Goal: Find specific page/section: Find specific page/section

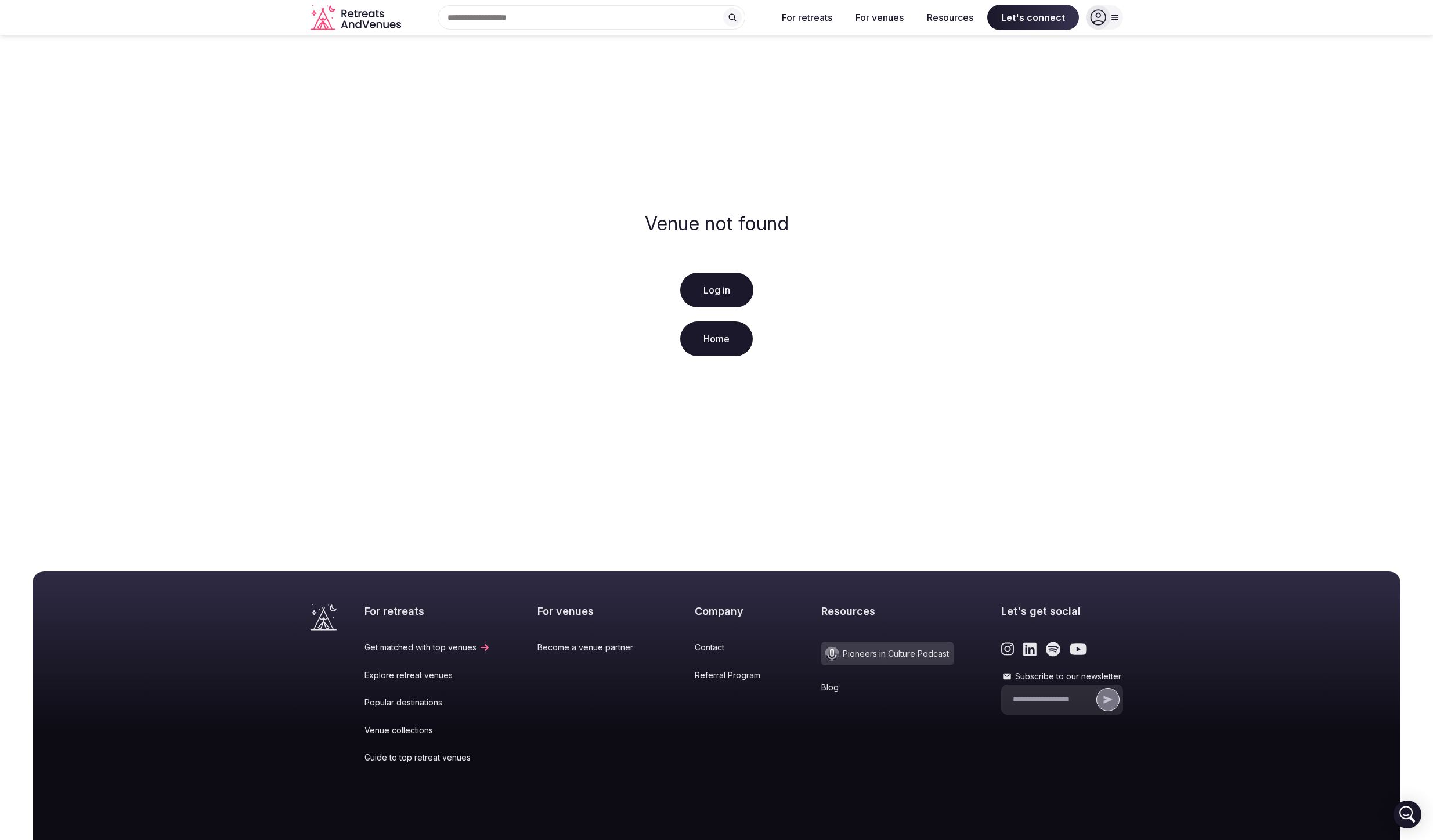
click at [1102, 28] on div at bounding box center [1098, 17] width 24 height 24
click at [853, 254] on div "Venue not found Log in Home" at bounding box center [716, 287] width 1433 height 504
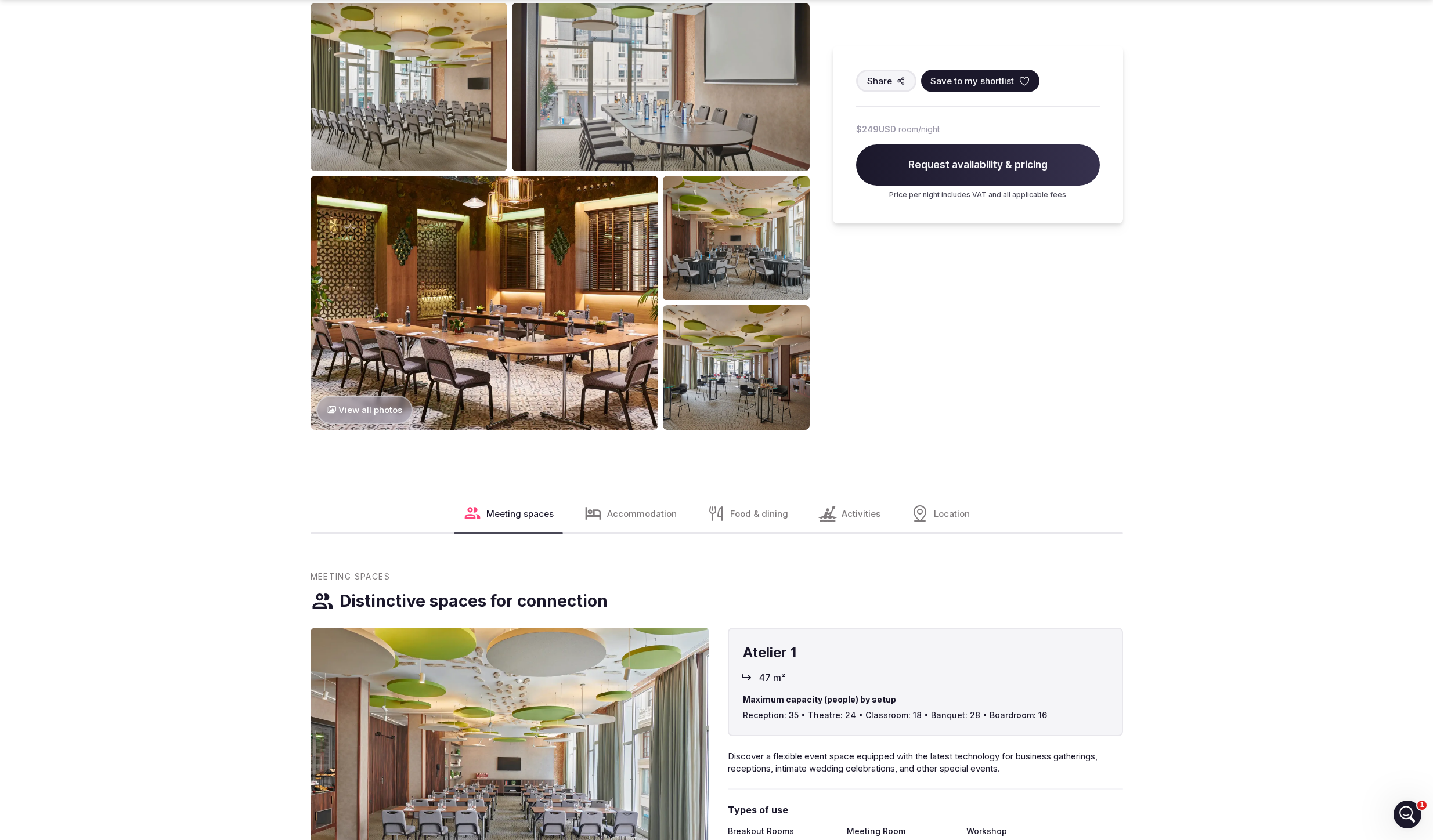
scroll to position [1123, 0]
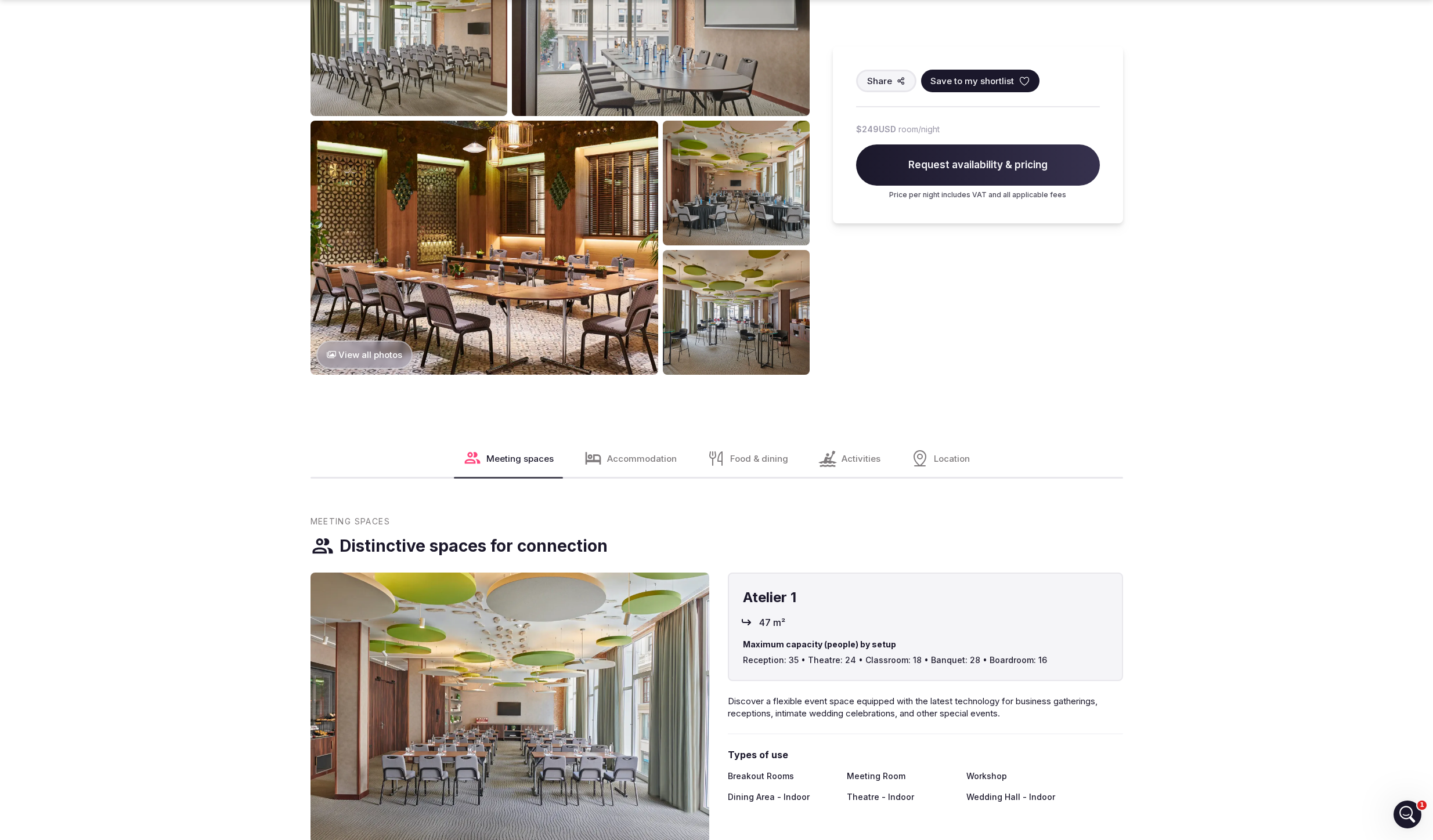
click at [632, 453] on span "Accommodation" at bounding box center [642, 459] width 70 height 12
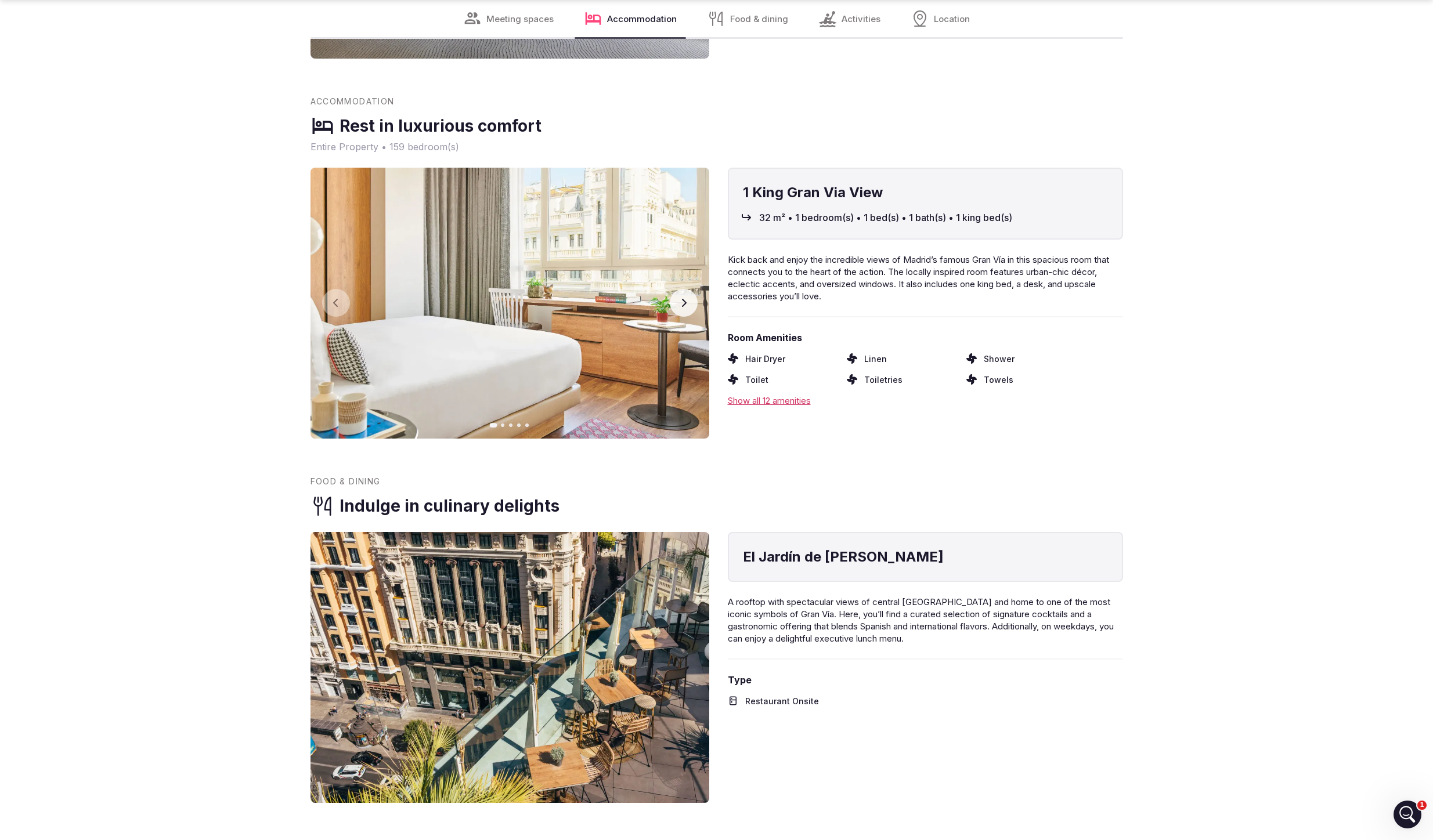
scroll to position [1912, 0]
